Goal: Navigation & Orientation: Find specific page/section

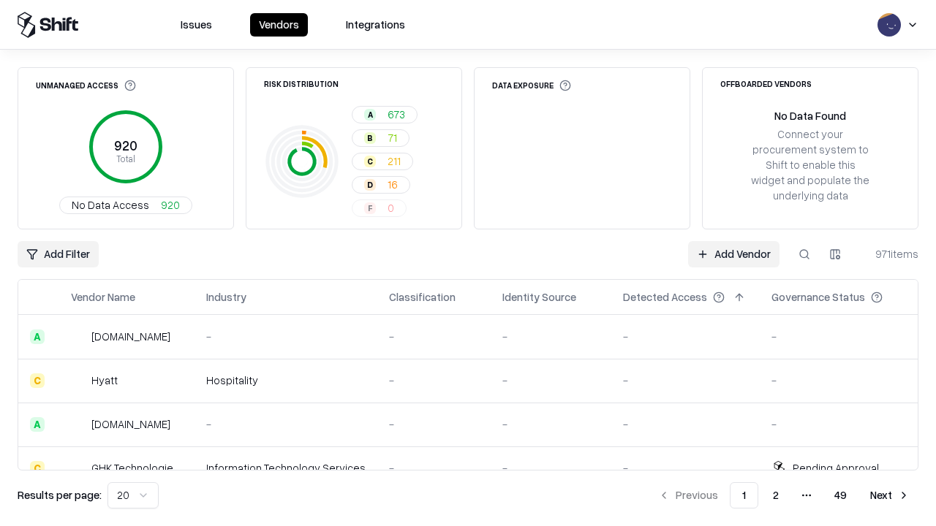
click at [133, 496] on html "Issues Vendors Integrations Unmanaged Access 920 Total No Data Access 920 Risk …" at bounding box center [468, 263] width 936 height 526
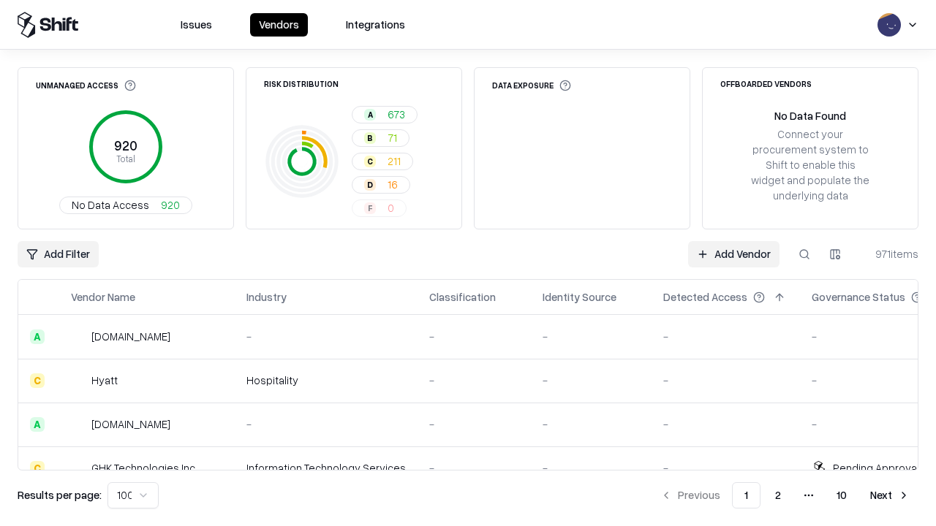
click at [890, 496] on button "Next" at bounding box center [889, 495] width 57 height 26
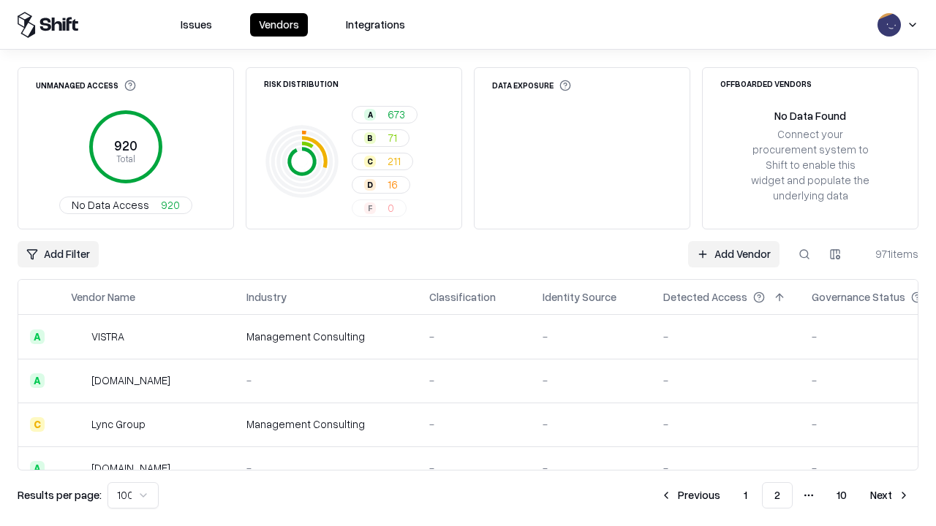
click at [890, 496] on button "Next" at bounding box center [889, 495] width 57 height 26
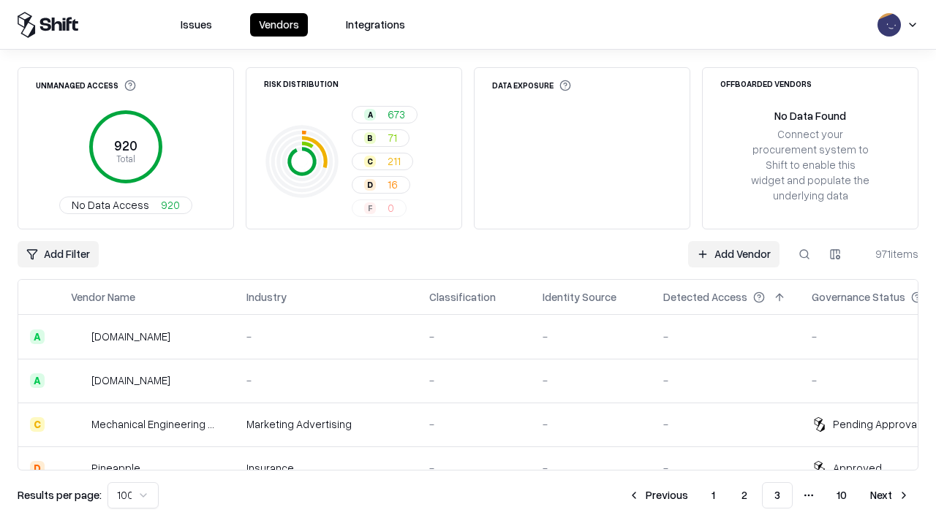
click at [890, 496] on button "Next" at bounding box center [889, 495] width 57 height 26
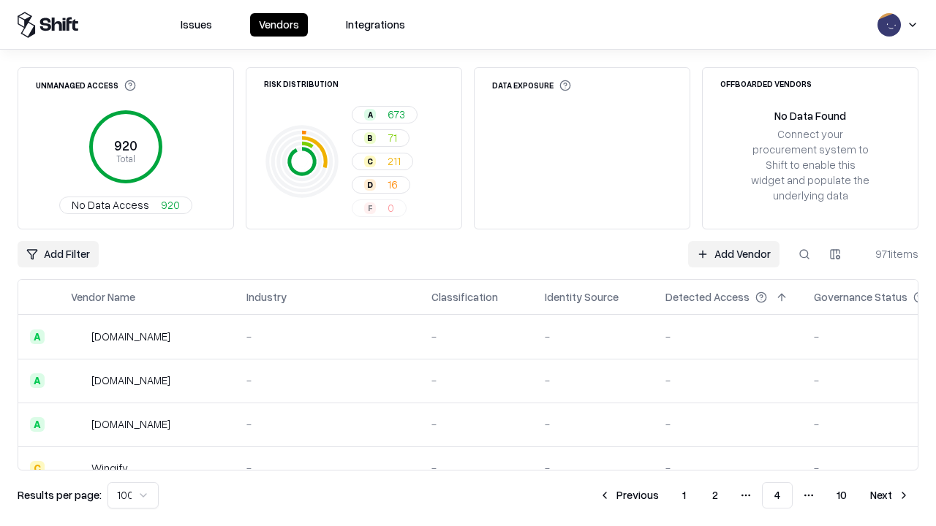
click at [890, 496] on button "Next" at bounding box center [889, 495] width 57 height 26
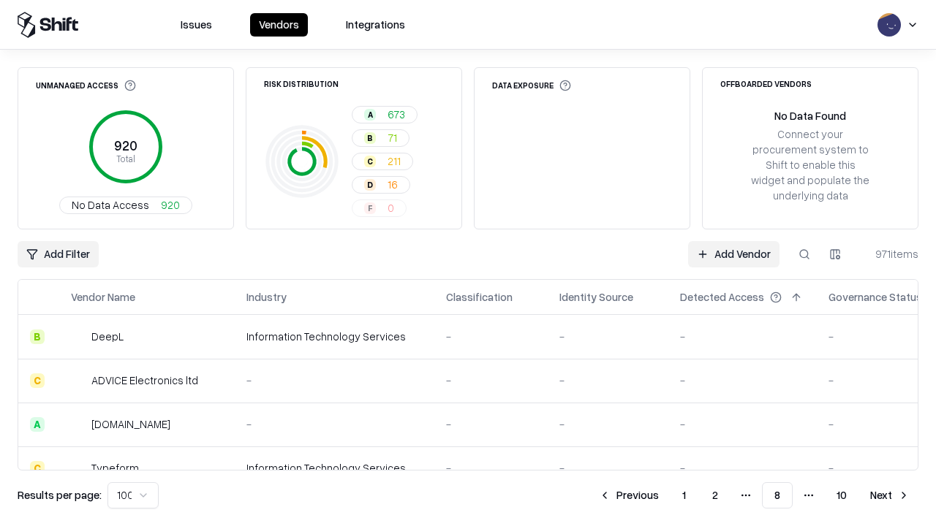
click at [890, 496] on button "Next" at bounding box center [889, 495] width 57 height 26
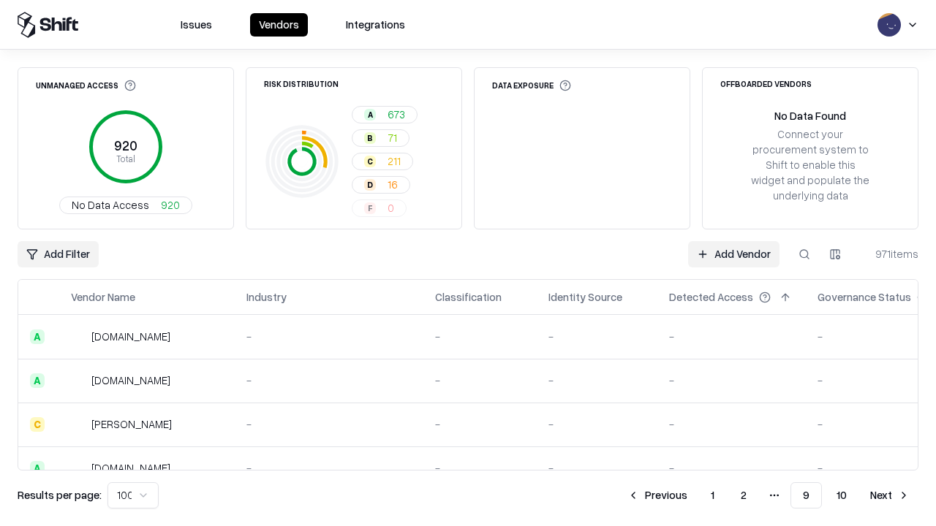
click at [890, 496] on button "Next" at bounding box center [889, 495] width 57 height 26
click at [690, 496] on button "Previous" at bounding box center [689, 495] width 77 height 26
click at [657, 496] on button "Previous" at bounding box center [656, 495] width 77 height 26
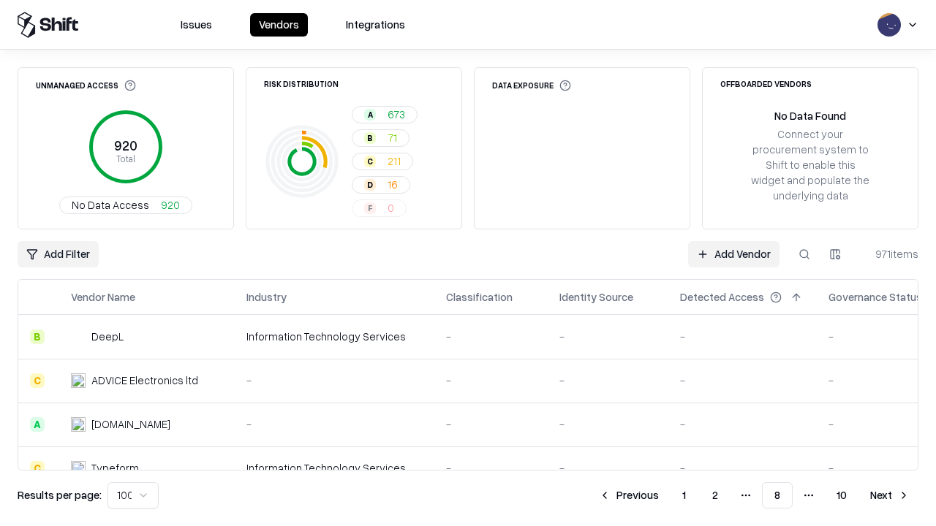
click at [629, 496] on button "Previous" at bounding box center [628, 495] width 77 height 26
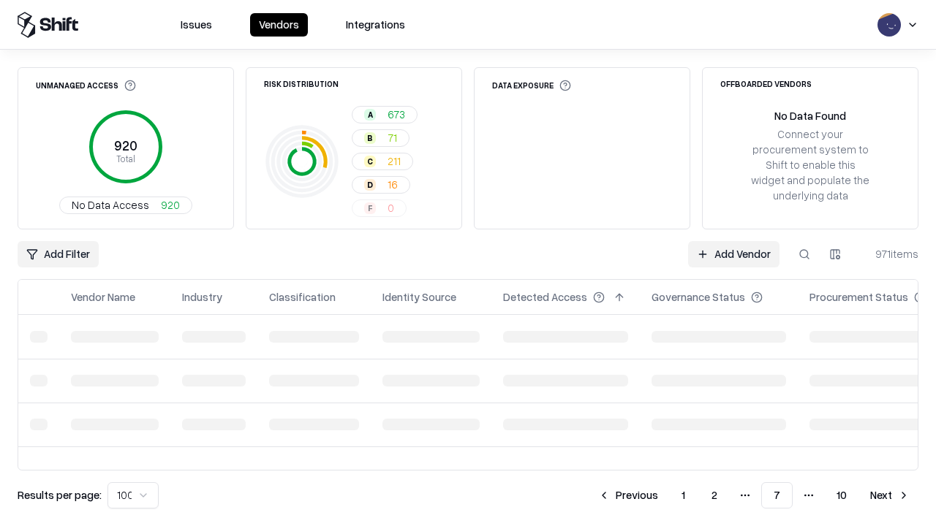
click at [628, 496] on button "Previous" at bounding box center [627, 495] width 77 height 26
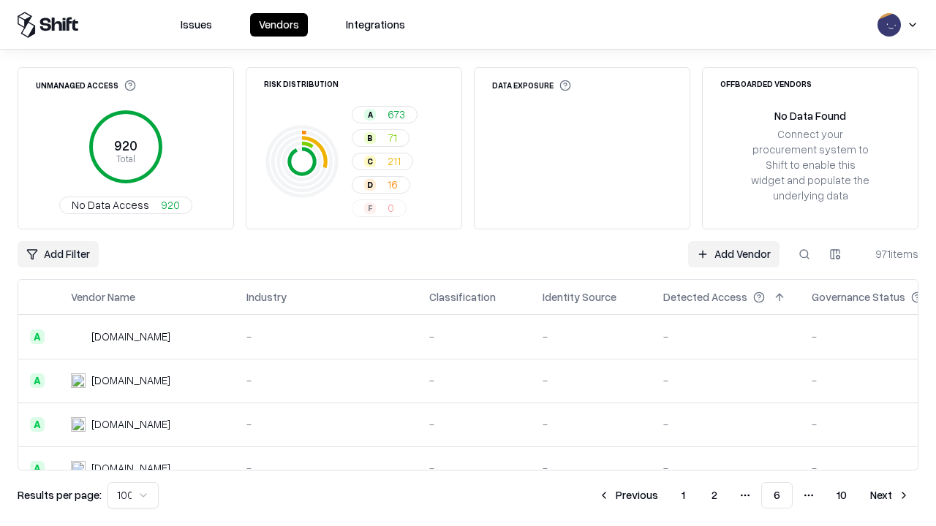
click at [628, 496] on button "Previous" at bounding box center [627, 495] width 77 height 26
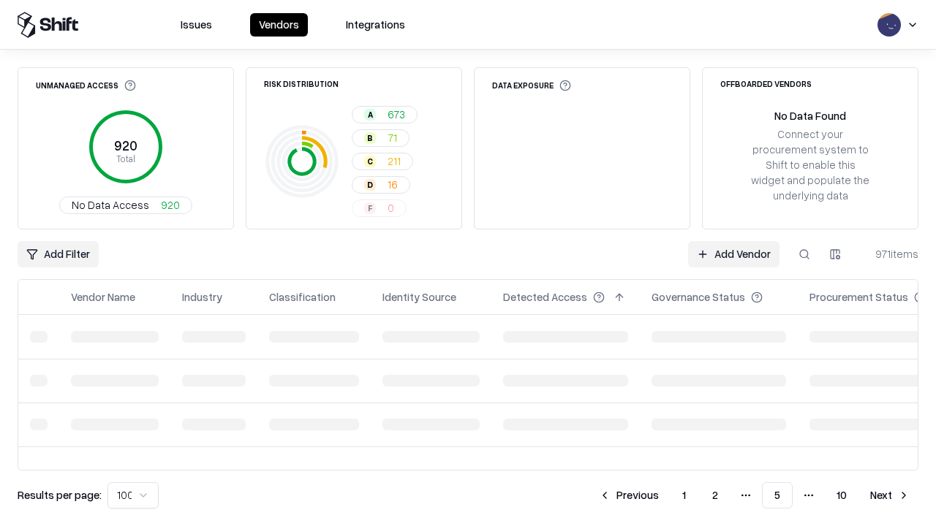
click at [629, 496] on button "Previous" at bounding box center [628, 495] width 77 height 26
